Goal: Information Seeking & Learning: Learn about a topic

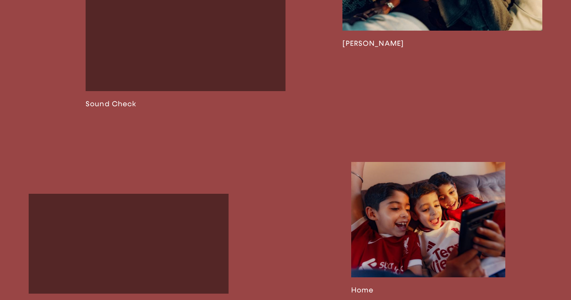
scroll to position [880, 0]
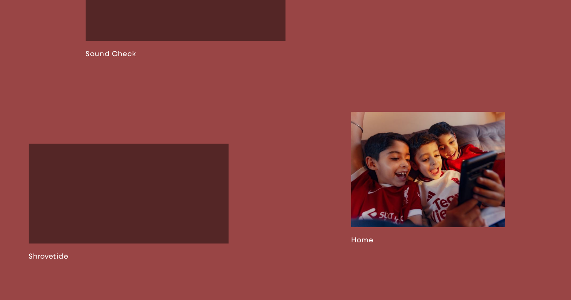
click at [423, 179] on link at bounding box center [428, 178] width 154 height 133
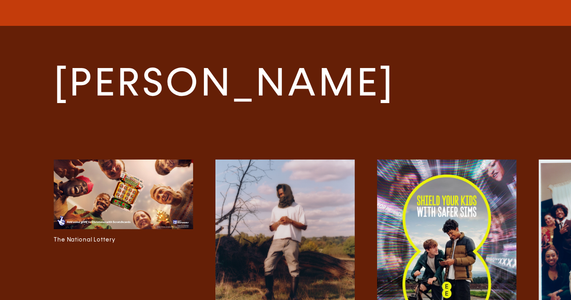
scroll to position [2524, 0]
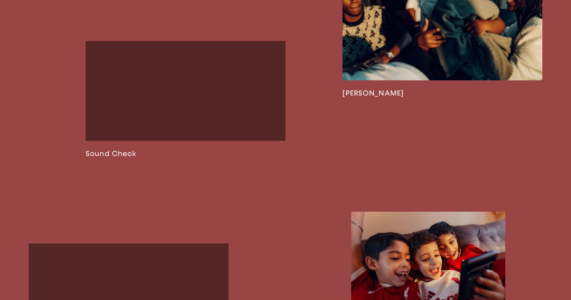
scroll to position [677, 0]
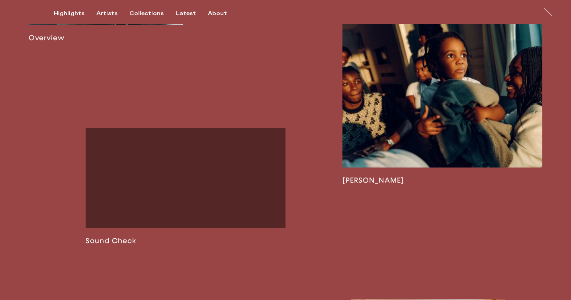
click at [397, 146] on link at bounding box center [442, 101] width 200 height 167
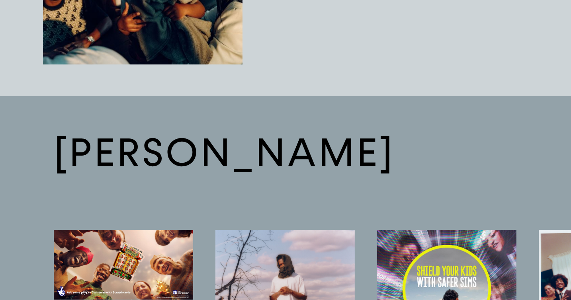
scroll to position [1571, 0]
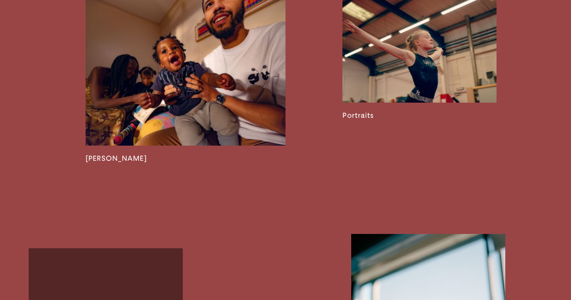
scroll to position [1223, 0]
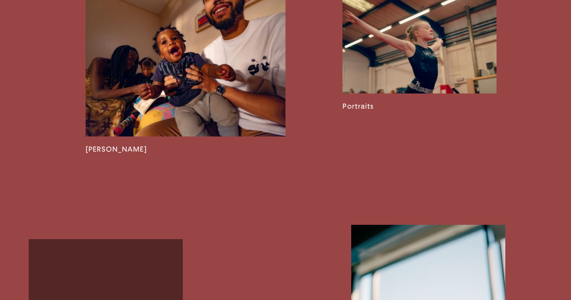
click at [413, 62] on link at bounding box center [419, 41] width 154 height 140
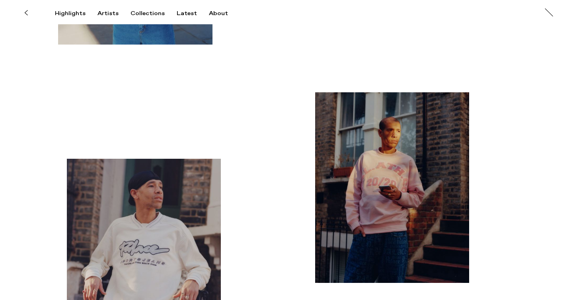
scroll to position [2187, 0]
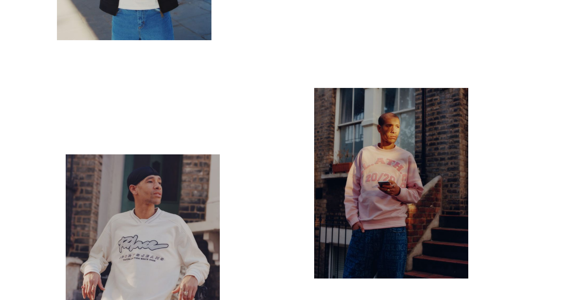
click at [173, 214] on img "button" at bounding box center [143, 247] width 154 height 187
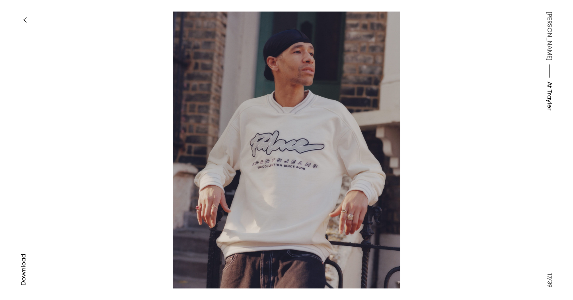
click at [27, 24] on button "button" at bounding box center [25, 20] width 18 height 18
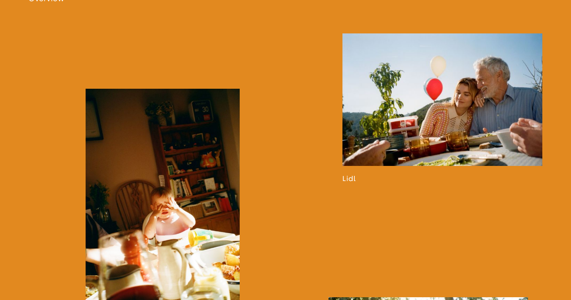
scroll to position [775, 0]
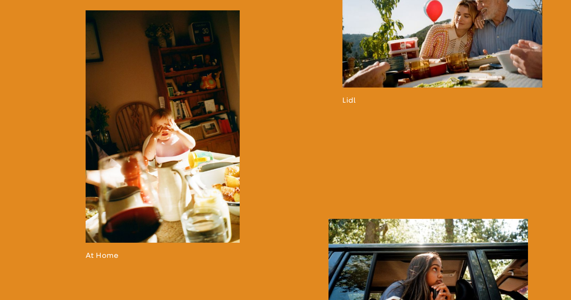
click at [200, 167] on link at bounding box center [163, 134] width 154 height 249
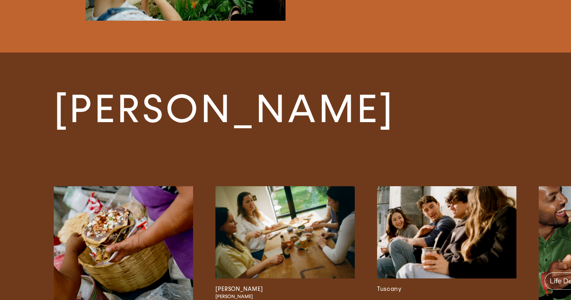
scroll to position [3956, 0]
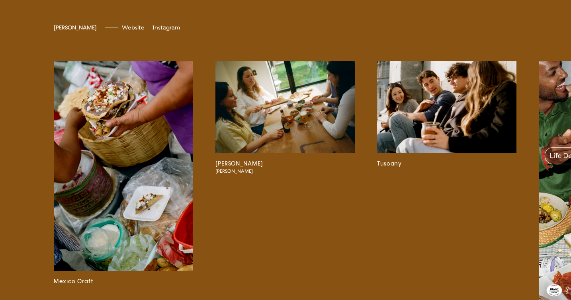
scroll to position [1544, 0]
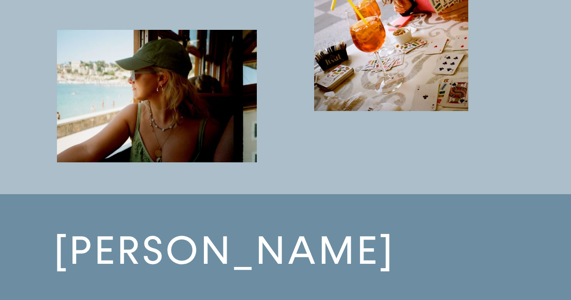
scroll to position [3709, 0]
